Goal: Book appointment/travel/reservation

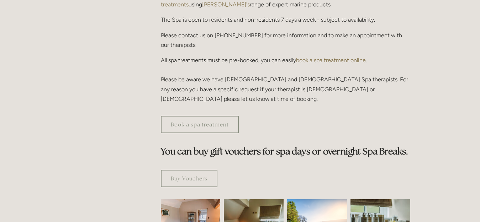
scroll to position [320, 0]
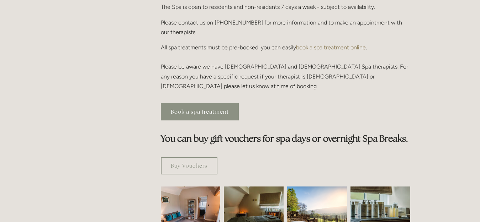
click at [227, 103] on link "Book a spa treatment" at bounding box center [200, 111] width 78 height 17
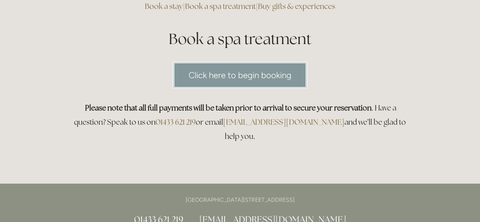
scroll to position [71, 0]
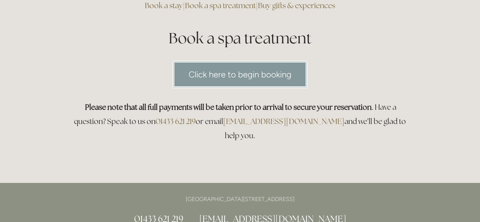
click at [242, 77] on link "Click here to begin booking" at bounding box center [240, 74] width 135 height 27
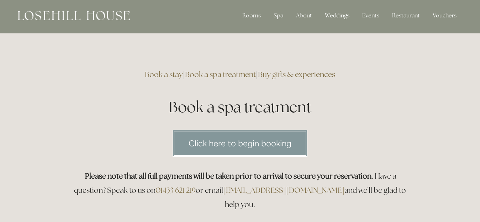
scroll to position [0, 0]
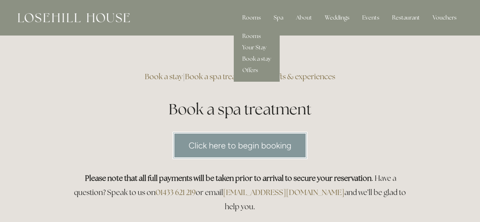
click at [252, 20] on div "Rooms" at bounding box center [252, 18] width 30 height 14
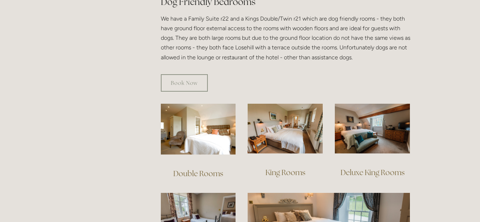
scroll to position [427, 0]
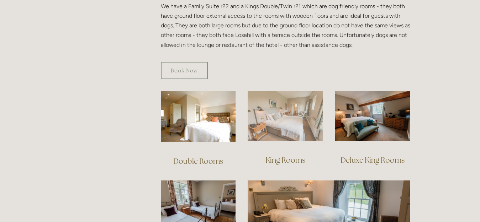
click at [274, 113] on img at bounding box center [285, 116] width 75 height 50
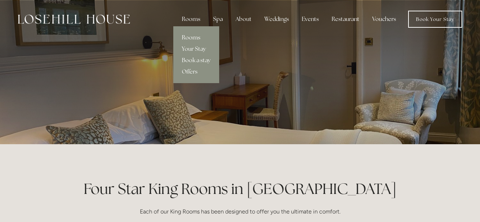
click at [196, 34] on link "Rooms" at bounding box center [196, 37] width 46 height 11
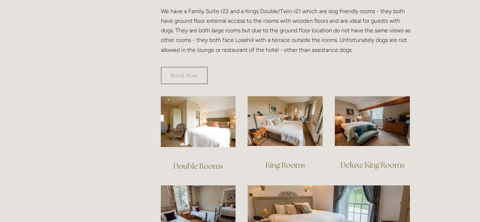
scroll to position [463, 0]
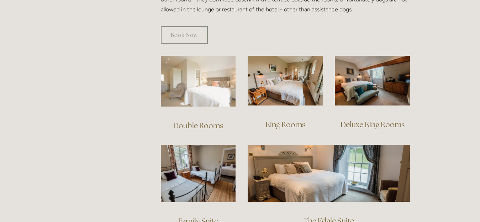
click at [204, 63] on img at bounding box center [198, 81] width 75 height 51
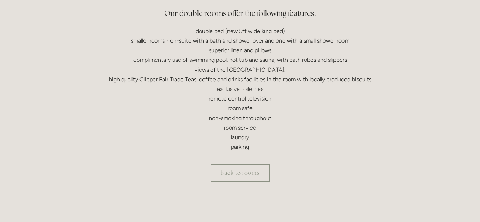
scroll to position [249, 0]
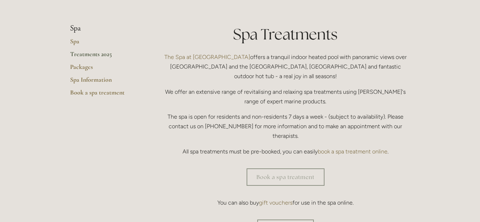
scroll to position [142, 0]
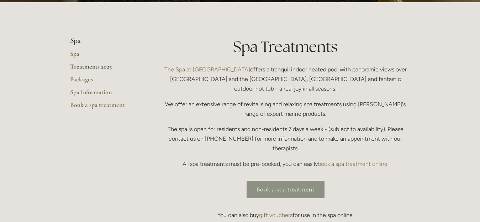
click at [305, 181] on link "Book a spa treatment" at bounding box center [286, 189] width 78 height 17
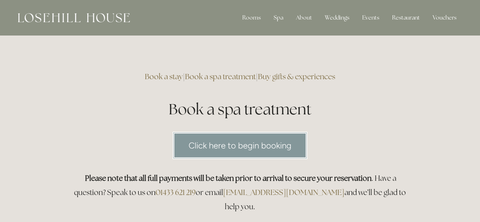
click at [247, 135] on link "Click here to begin booking" at bounding box center [240, 145] width 135 height 27
